Goal: Consume media (video, audio): Consume media (video, audio)

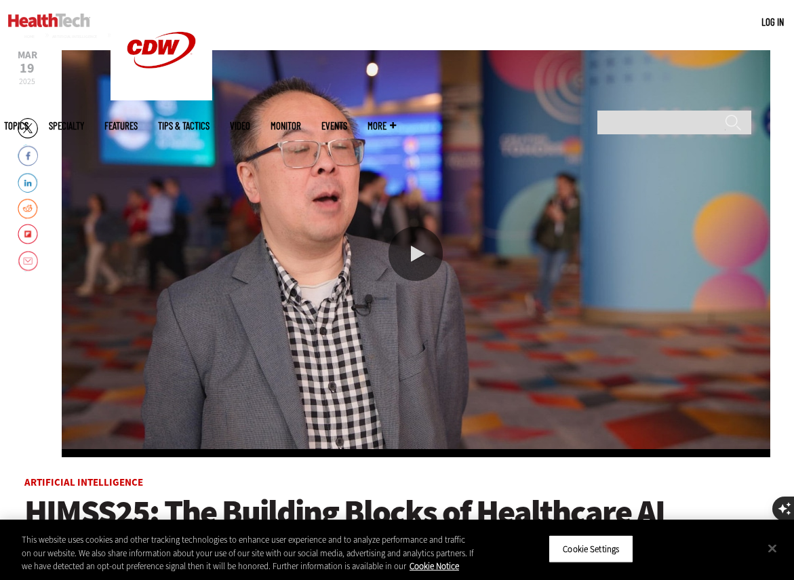
scroll to position [179, 0]
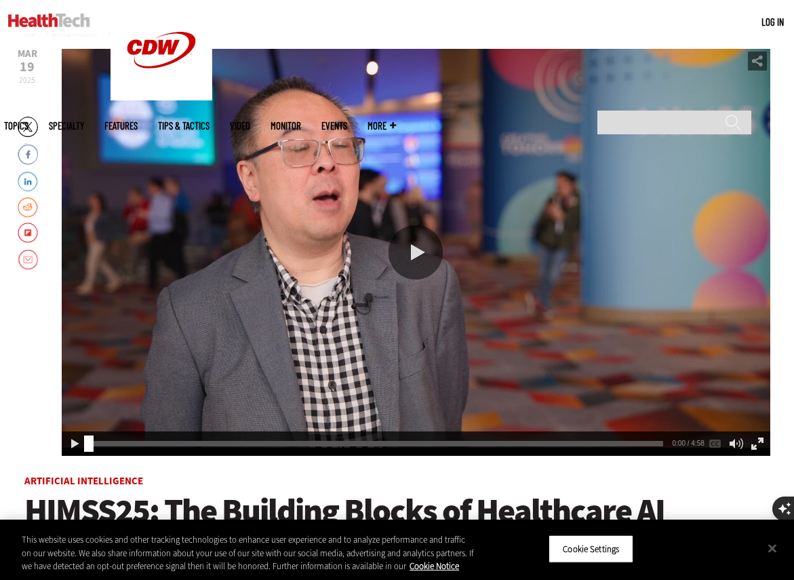
click at [410, 262] on div "Play or Pause Video" at bounding box center [415, 252] width 54 height 54
drag, startPoint x: 95, startPoint y: 445, endPoint x: 259, endPoint y: 447, distance: 164.1
click at [246, 447] on div "Seek Video" at bounding box center [241, 443] width 9 height 16
drag, startPoint x: 257, startPoint y: 448, endPoint x: 348, endPoint y: 460, distance: 91.6
click at [358, 452] on div "2:11 1:27 / 4:58 AUDIO [Original]" at bounding box center [416, 443] width 708 height 24
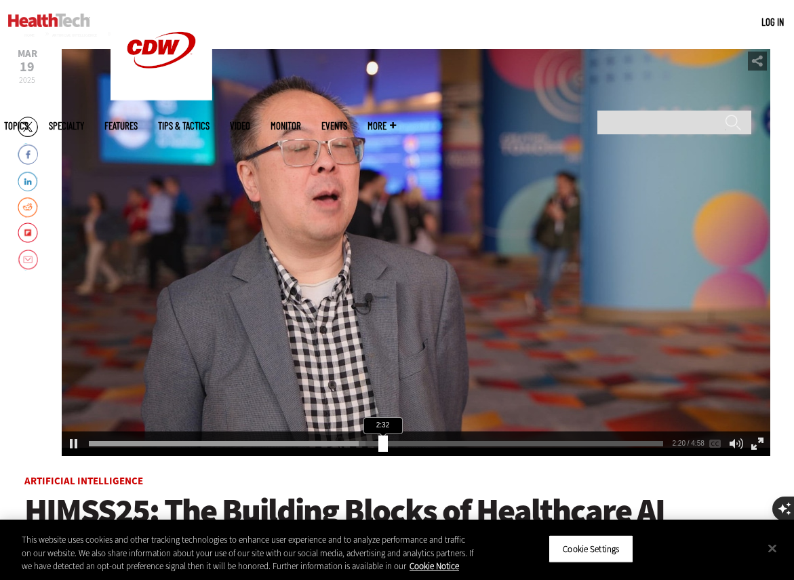
drag, startPoint x: 358, startPoint y: 443, endPoint x: 395, endPoint y: 445, distance: 37.3
click at [388, 445] on div "Seek Video" at bounding box center [382, 443] width 9 height 16
drag, startPoint x: 395, startPoint y: 445, endPoint x: 441, endPoint y: 445, distance: 46.1
click at [401, 445] on div "Seek Video" at bounding box center [396, 443] width 9 height 16
drag, startPoint x: 442, startPoint y: 447, endPoint x: 481, endPoint y: 447, distance: 39.3
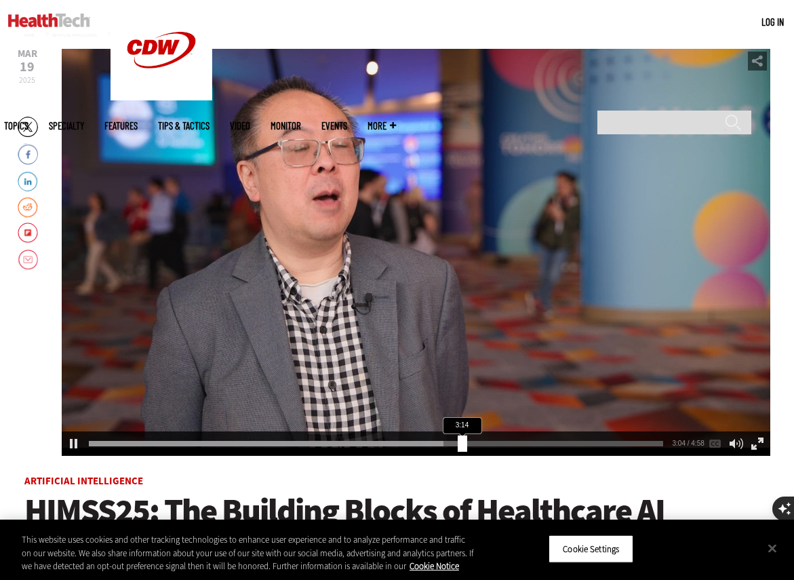
click at [467, 447] on div "Seek Video" at bounding box center [462, 443] width 9 height 16
drag, startPoint x: 483, startPoint y: 448, endPoint x: 528, endPoint y: 446, distance: 44.8
click at [528, 446] on div "Seek Video" at bounding box center [527, 443] width 9 height 16
drag, startPoint x: 527, startPoint y: 438, endPoint x: 52, endPoint y: 437, distance: 474.5
click at [52, 437] on div "Mar 19 2025 Twitter Facebook LinkedIn Reddit Flipboard Email 0:00 3:48 / 4:58 A…" at bounding box center [397, 477] width 746 height 857
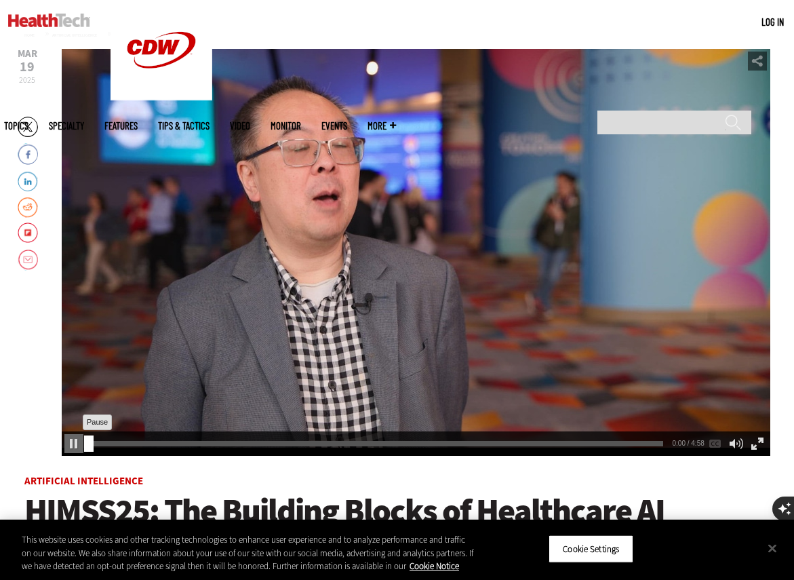
click at [69, 442] on div "Pause" at bounding box center [73, 443] width 19 height 19
click at [35, 388] on div "Mar 19 2025 Twitter Facebook LinkedIn Reddit Flipboard Email 0:00 0:00 / 4:58 A…" at bounding box center [397, 477] width 746 height 857
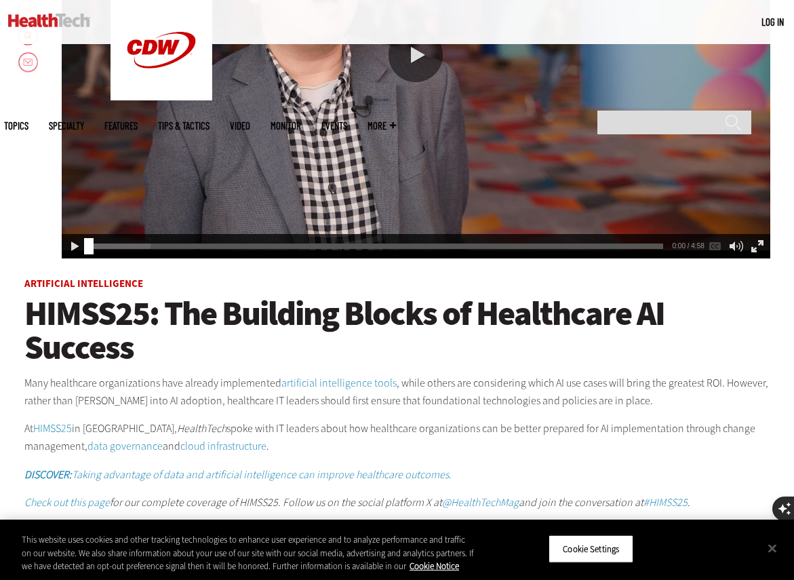
scroll to position [396, 0]
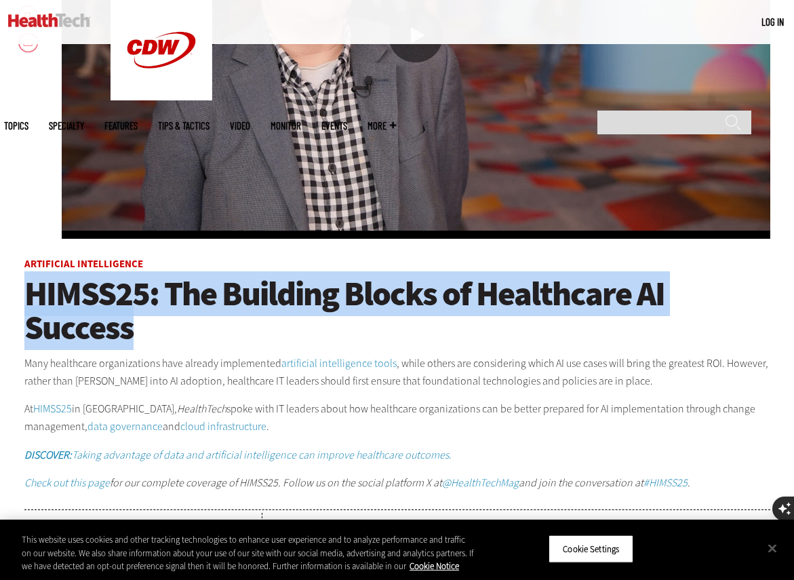
drag, startPoint x: 26, startPoint y: 295, endPoint x: 180, endPoint y: 331, distance: 158.2
click at [180, 331] on h1 "HIMSS25: The Building Blocks of Healthcare AI Success" at bounding box center [397, 311] width 746 height 68
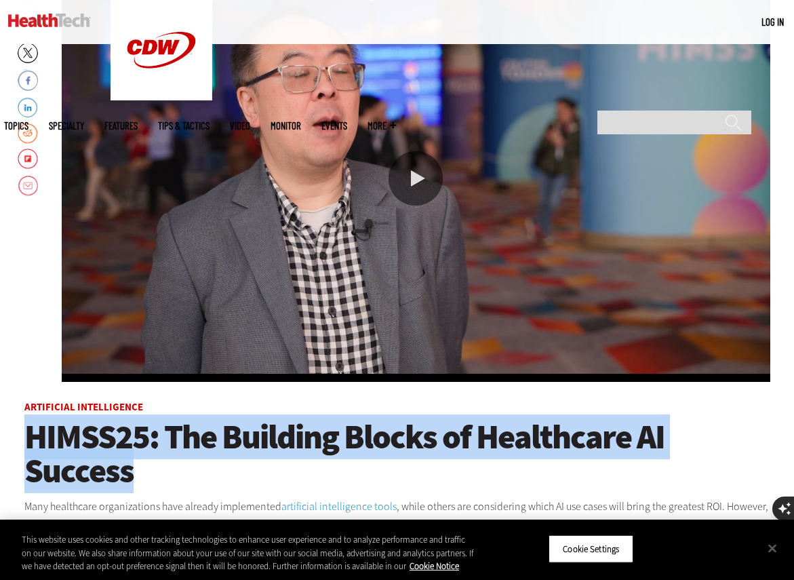
scroll to position [254, 0]
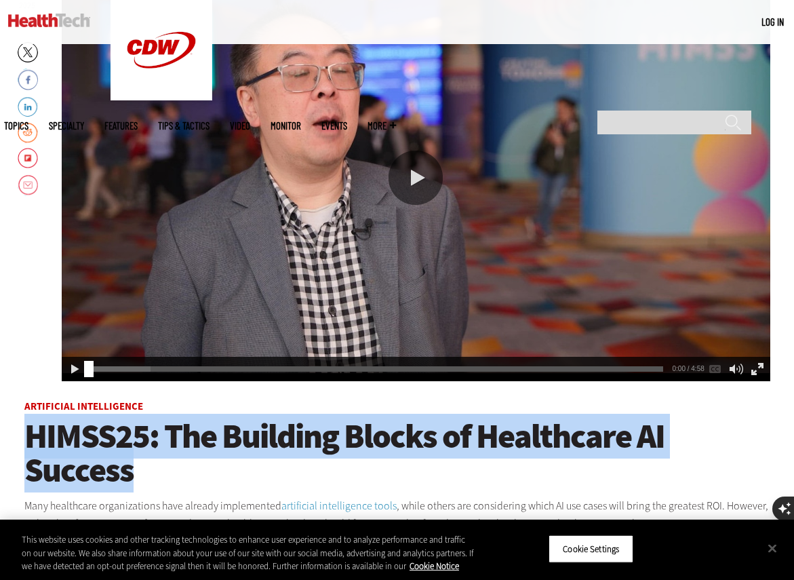
click at [177, 449] on span "HIMSS25: The Building Blocks of Healthcare AI Success" at bounding box center [344, 453] width 640 height 79
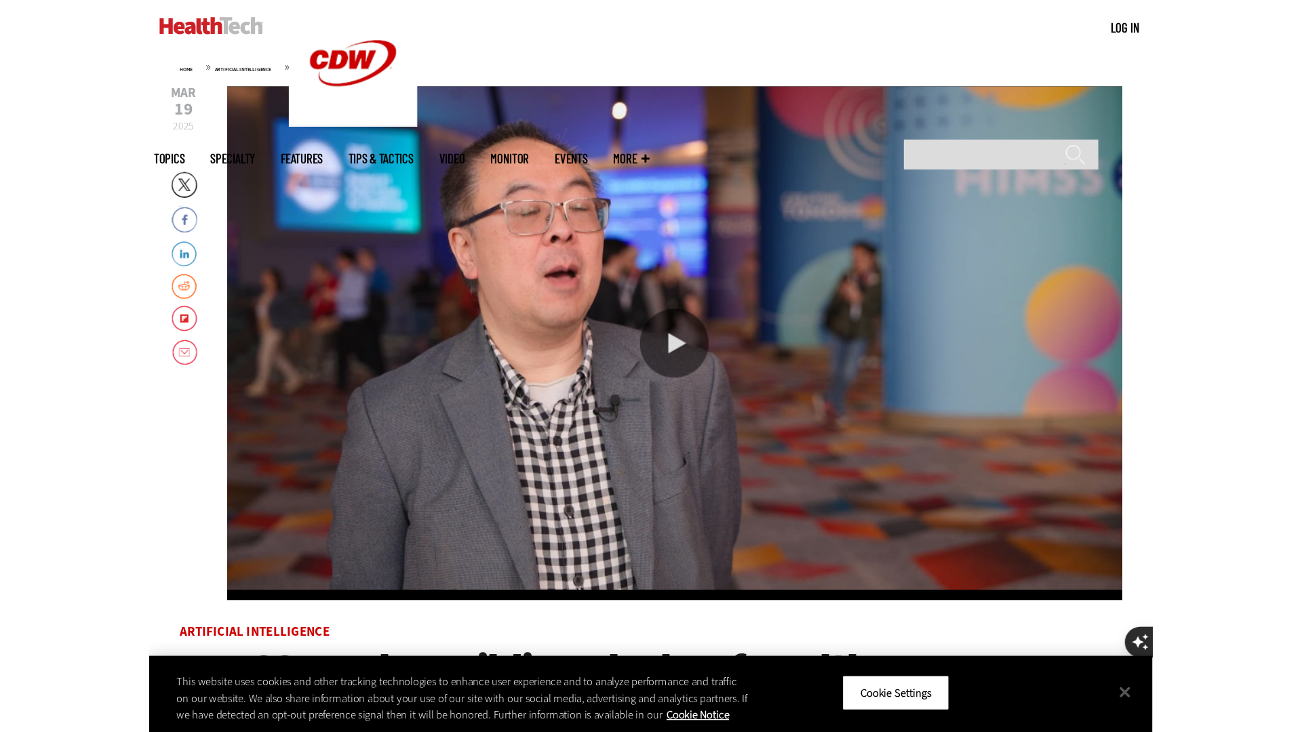
scroll to position [157, 0]
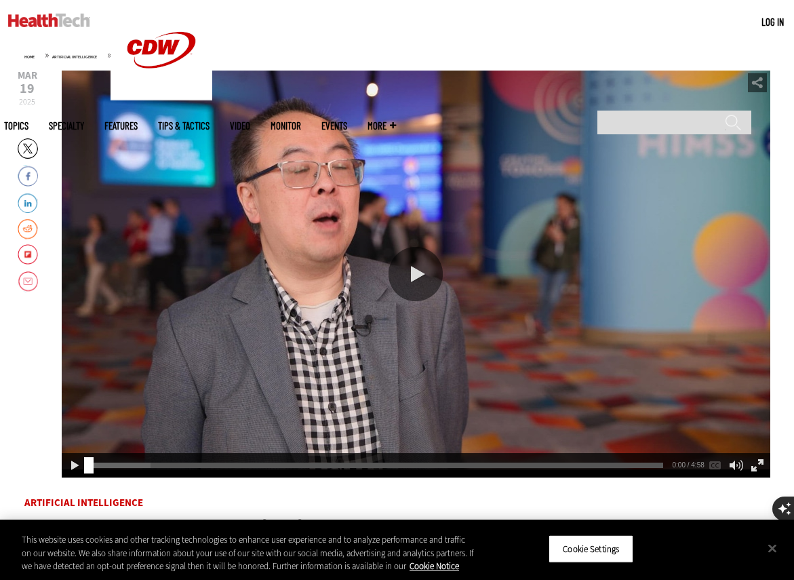
click at [423, 273] on div "Play or Pause Video" at bounding box center [415, 274] width 54 height 54
drag, startPoint x: 92, startPoint y: 469, endPoint x: 49, endPoint y: 470, distance: 42.7
click at [49, 470] on div "Mar 19 2025 Twitter Facebook LinkedIn Reddit Flipboard Email 0:00 0:01 / 4:58 A…" at bounding box center [397, 498] width 746 height 857
click at [70, 464] on div "Pause" at bounding box center [73, 465] width 19 height 19
drag, startPoint x: 89, startPoint y: 469, endPoint x: 35, endPoint y: 469, distance: 54.2
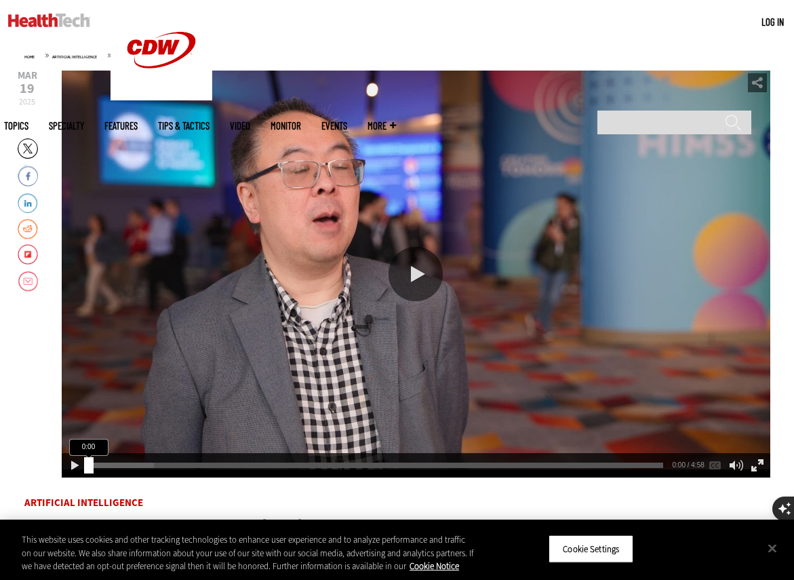
click at [35, 469] on div "Mar 19 2025 Twitter Facebook LinkedIn Reddit Flipboard Email 0:00 0:00 / 4:58 A…" at bounding box center [397, 498] width 746 height 857
click at [758, 467] on div "Full Screen" at bounding box center [757, 465] width 19 height 19
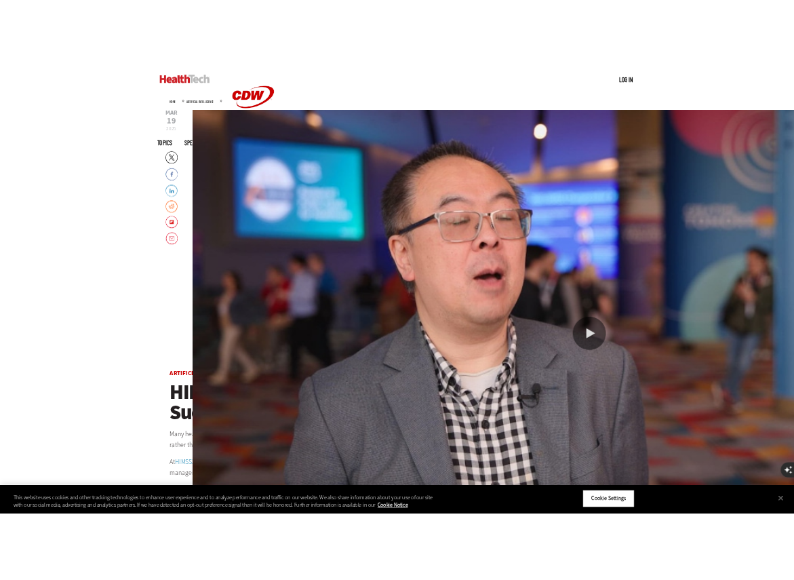
scroll to position [0, 0]
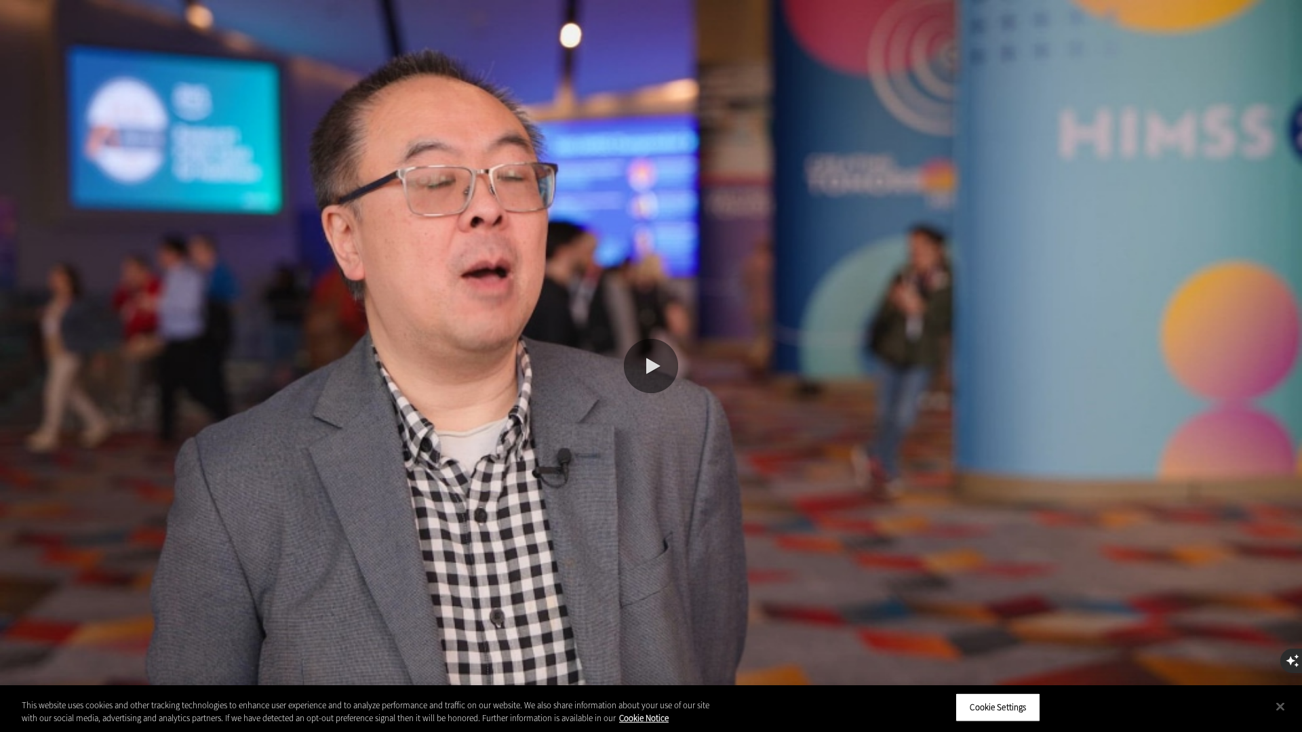
click at [654, 370] on div "Play or Pause Video" at bounding box center [651, 366] width 54 height 54
drag, startPoint x: 33, startPoint y: 725, endPoint x: 7, endPoint y: 725, distance: 25.8
click at [7, 579] on div "0:00 0:00 / 4:58 AUDIO [Original]" at bounding box center [651, 720] width 1302 height 24
click at [10, 579] on div "Play" at bounding box center [12, 719] width 19 height 19
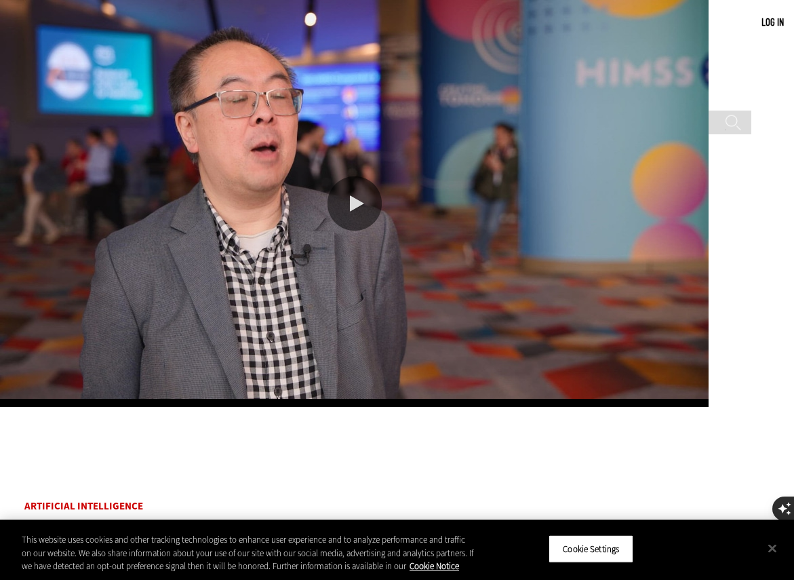
scroll to position [164, 0]
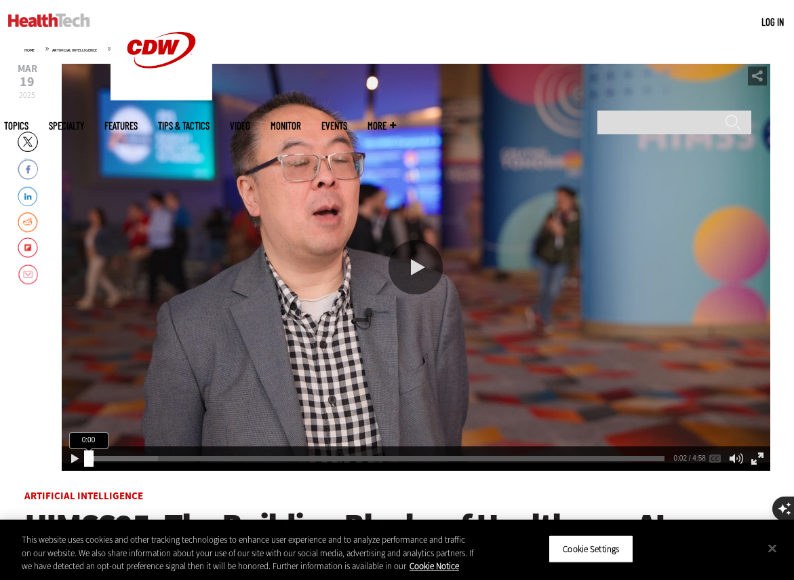
drag, startPoint x: 94, startPoint y: 458, endPoint x: 71, endPoint y: 459, distance: 22.4
click at [71, 459] on div "0:00 0:02 / 4:58 AUDIO [Original]" at bounding box center [416, 458] width 708 height 24
click at [28, 195] on link "LinkedIn" at bounding box center [28, 195] width 20 height 22
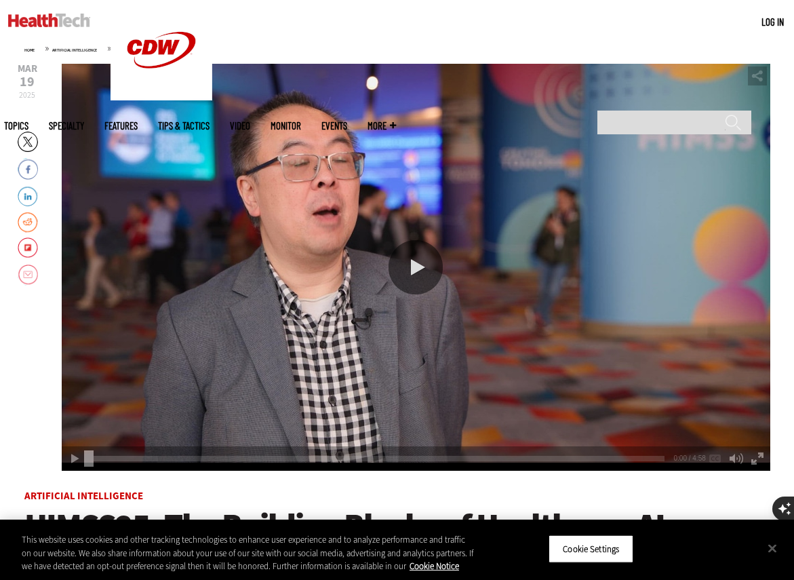
click at [27, 279] on link "Email" at bounding box center [28, 275] width 20 height 22
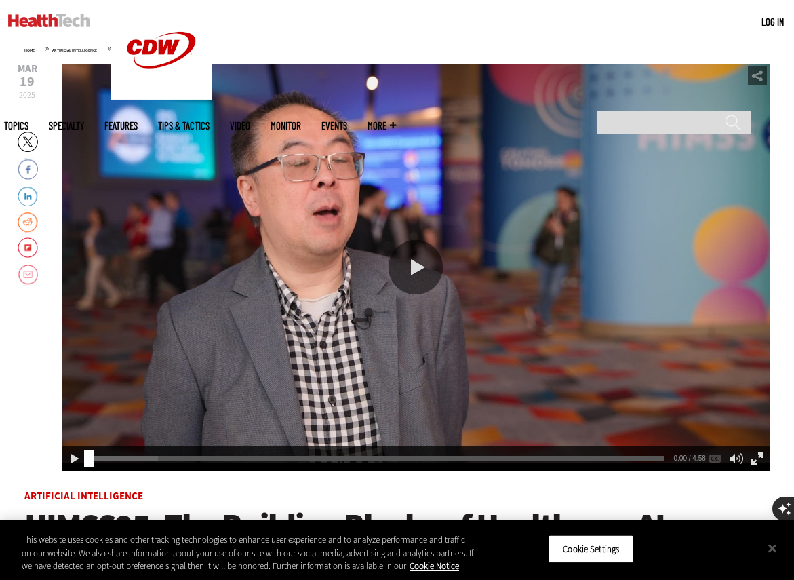
click at [36, 276] on link "Email" at bounding box center [28, 275] width 20 height 22
click at [759, 97] on div "Email" at bounding box center [757, 94] width 19 height 19
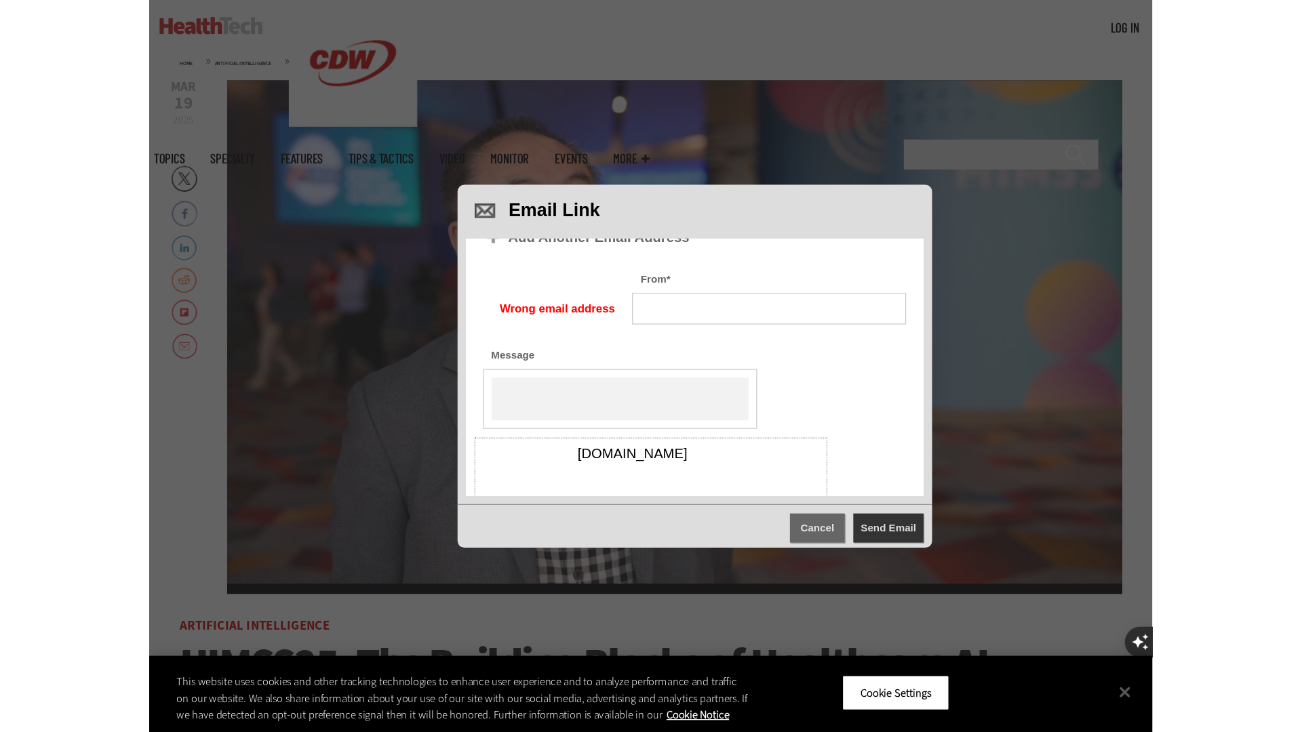
scroll to position [88, 0]
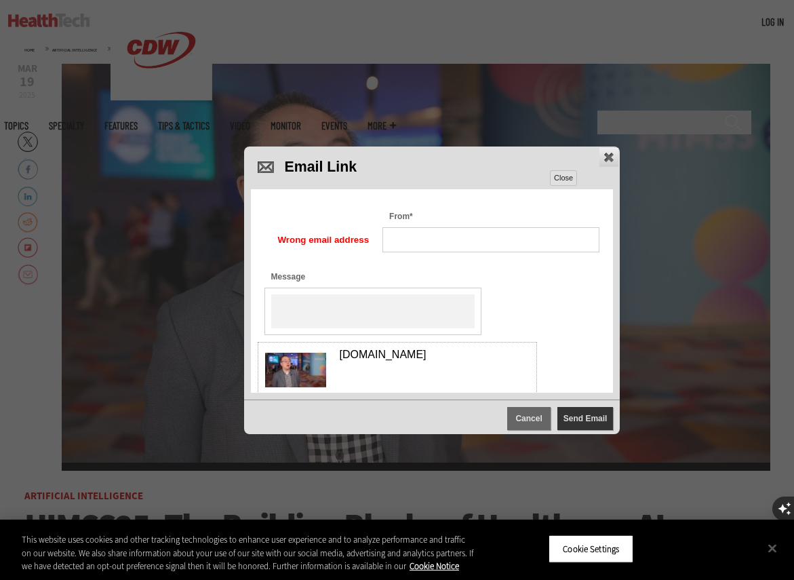
click at [599, 157] on span "Close" at bounding box center [608, 157] width 19 height 19
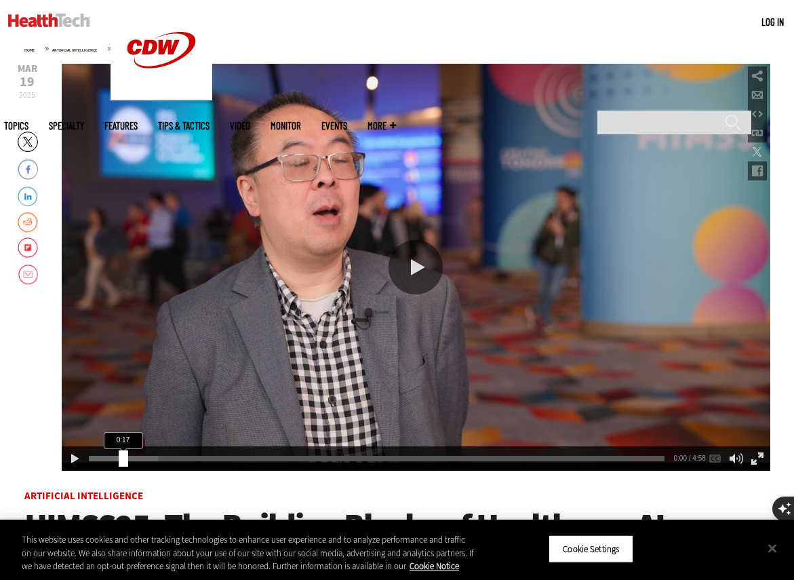
drag, startPoint x: 88, startPoint y: 461, endPoint x: 123, endPoint y: 463, distance: 34.6
click at [123, 463] on div "Seek Video" at bounding box center [123, 458] width 9 height 16
click at [116, 464] on div "Seek Video" at bounding box center [116, 458] width 9 height 16
drag, startPoint x: 117, startPoint y: 462, endPoint x: 127, endPoint y: 463, distance: 10.9
click at [127, 463] on div "Seek Video" at bounding box center [127, 458] width 9 height 16
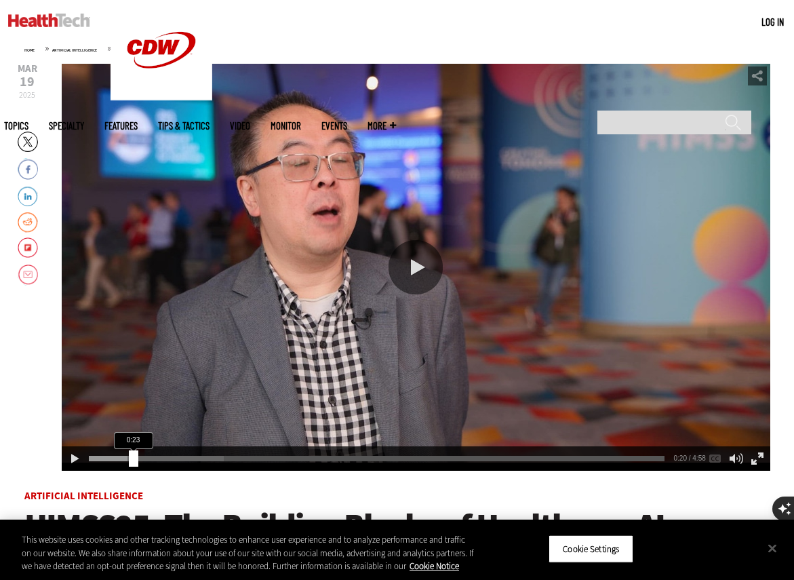
click at [134, 463] on div "Seek Video" at bounding box center [133, 458] width 9 height 16
drag, startPoint x: 134, startPoint y: 463, endPoint x: 113, endPoint y: 465, distance: 21.1
click at [113, 465] on div "Seek Video" at bounding box center [114, 458] width 9 height 16
click at [755, 458] on div "Full Screen" at bounding box center [757, 458] width 19 height 19
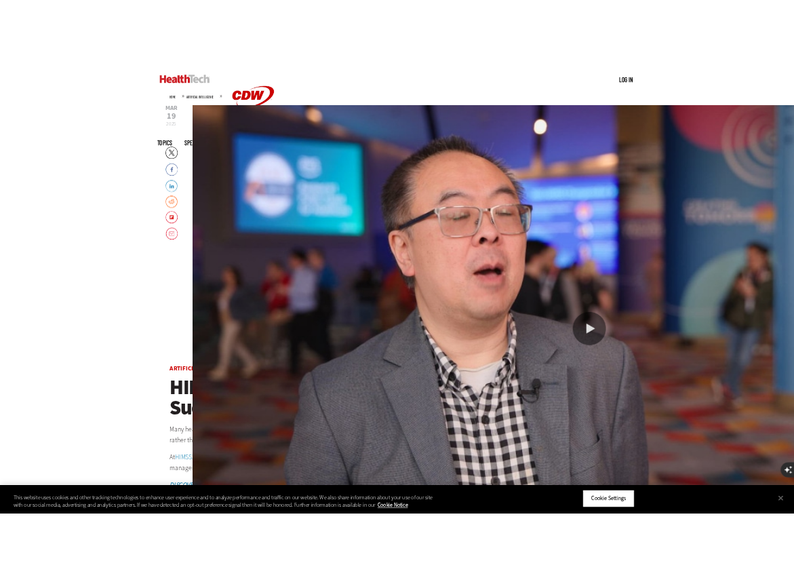
scroll to position [0, 0]
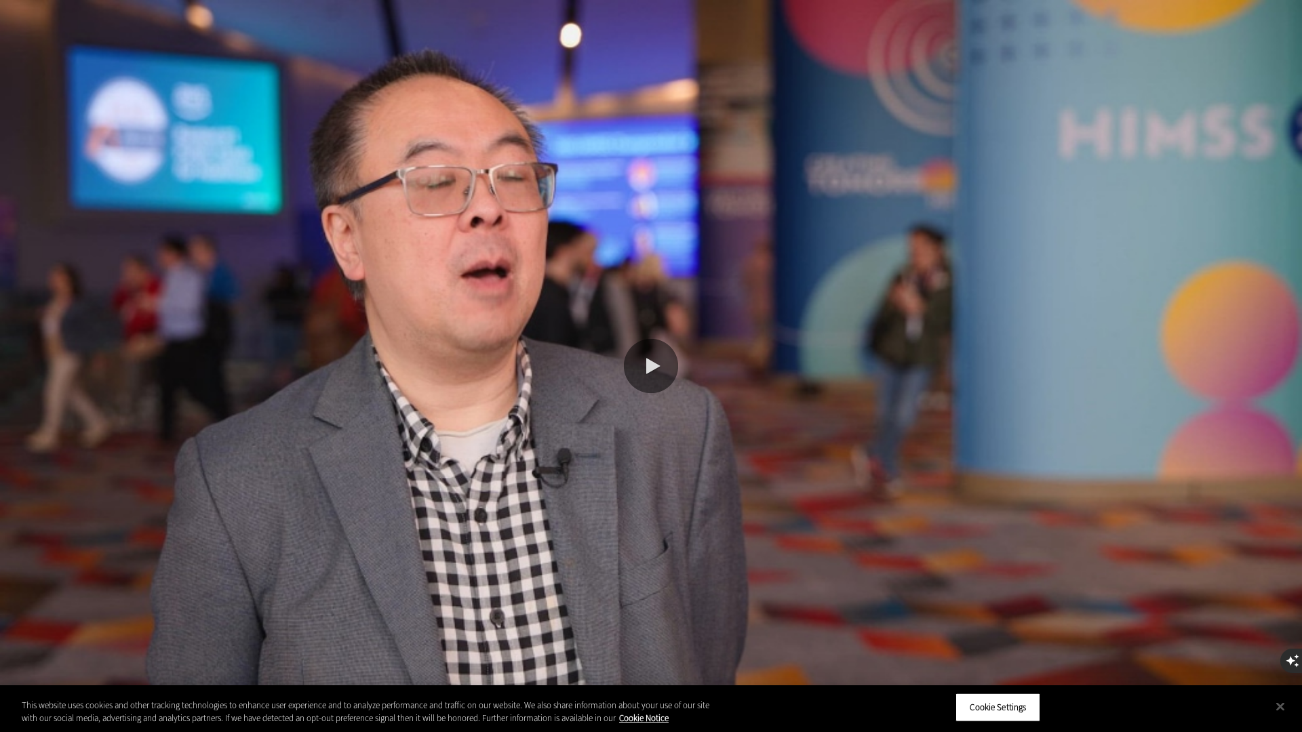
drag, startPoint x: 72, startPoint y: 719, endPoint x: 53, endPoint y: 720, distance: 19.0
click at [53, 579] on div "Seek Video" at bounding box center [57, 720] width 9 height 16
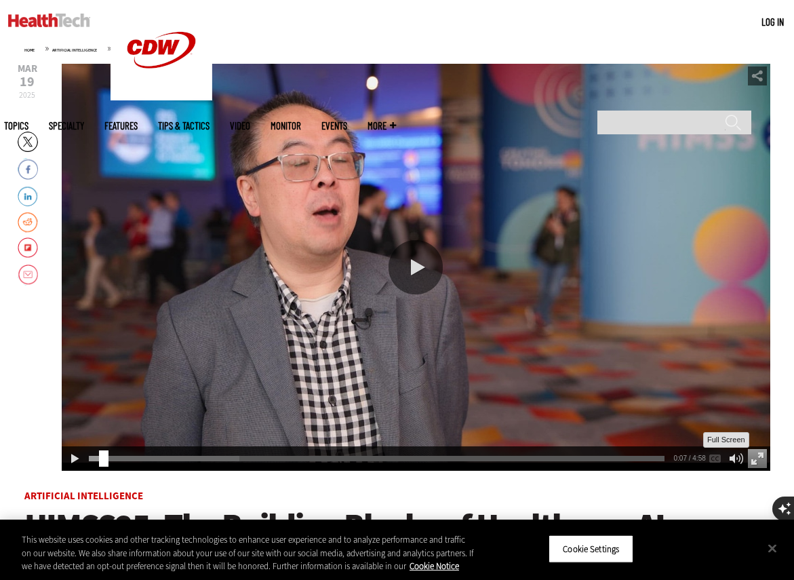
click at [761, 460] on div "Full Screen" at bounding box center [757, 458] width 19 height 19
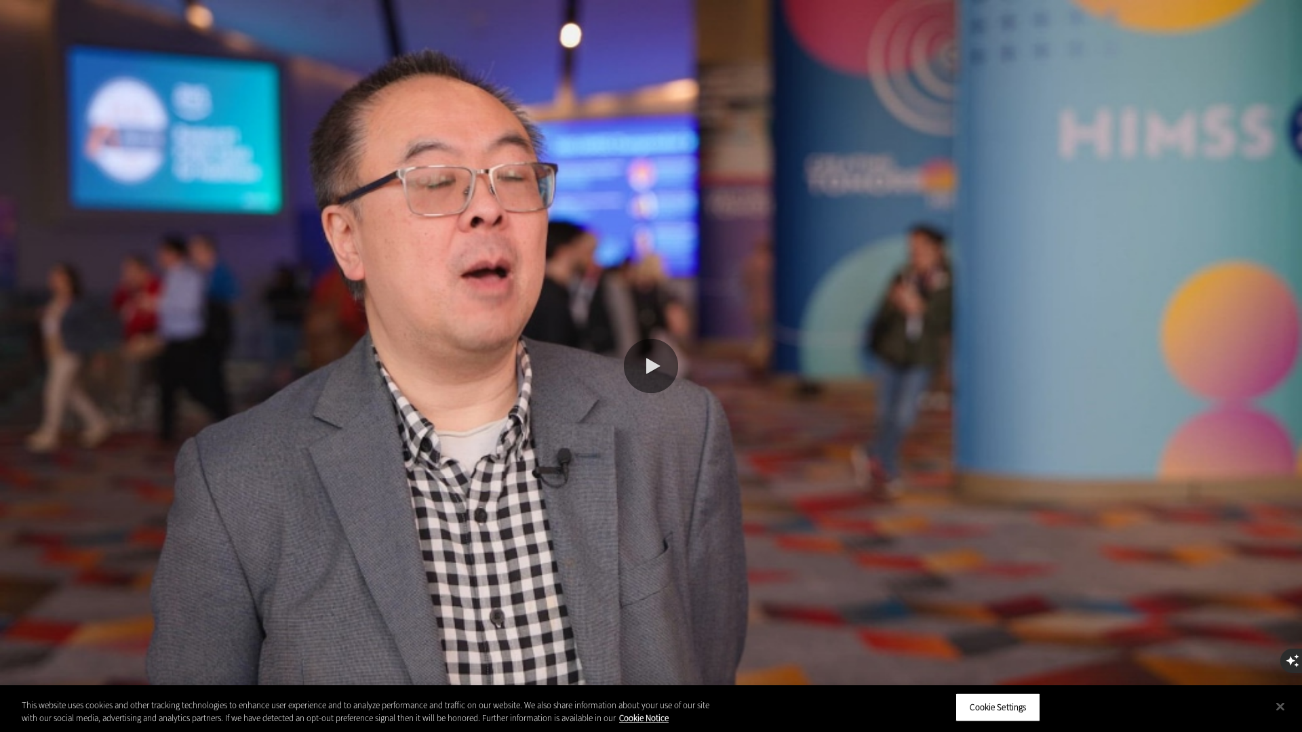
click at [650, 374] on div "Play or Pause Video" at bounding box center [651, 366] width 54 height 54
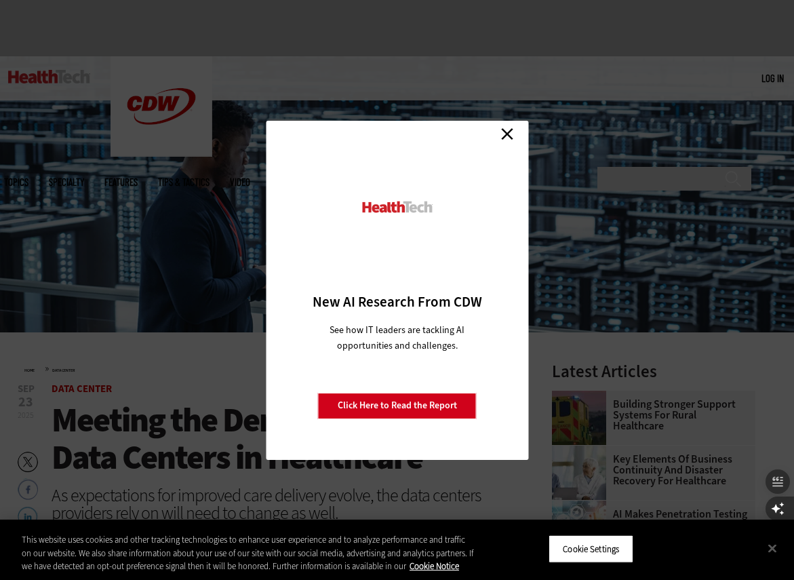
scroll to position [11, 0]
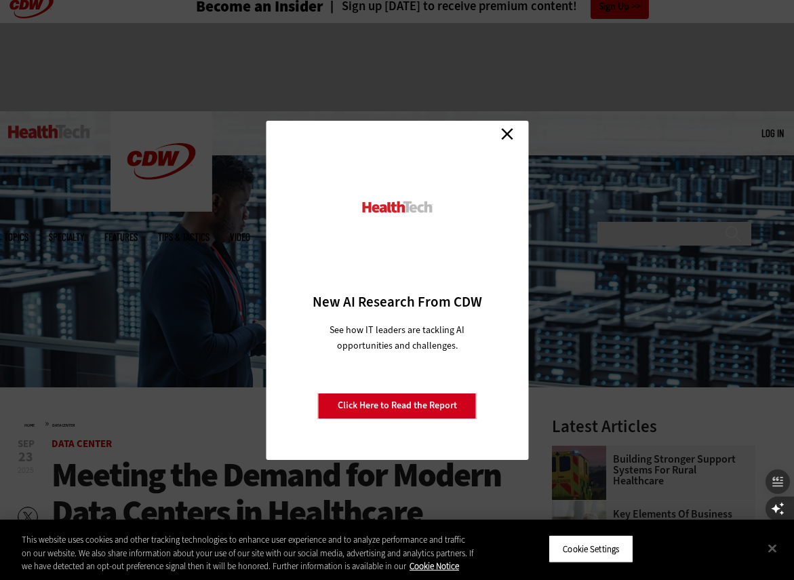
click at [507, 129] on link "Close" at bounding box center [507, 134] width 20 height 20
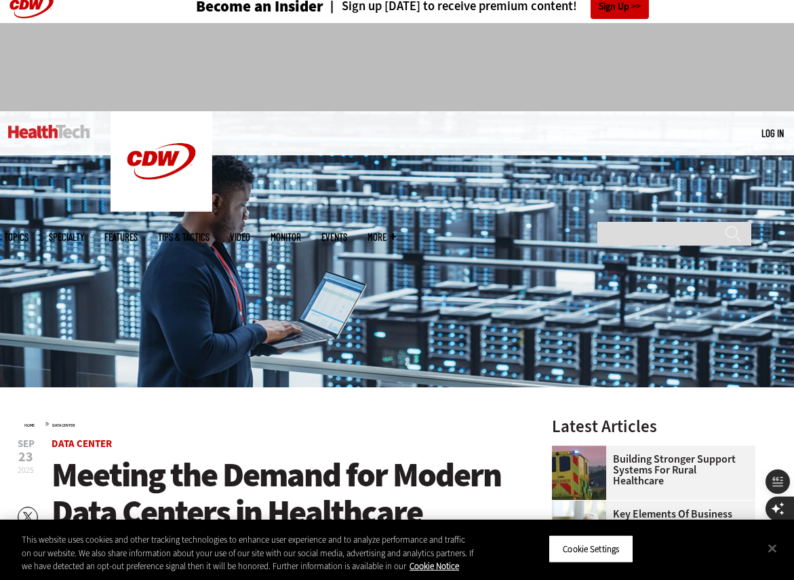
drag, startPoint x: 411, startPoint y: 246, endPoint x: 525, endPoint y: 130, distance: 162.0
